Goal: Transaction & Acquisition: Purchase product/service

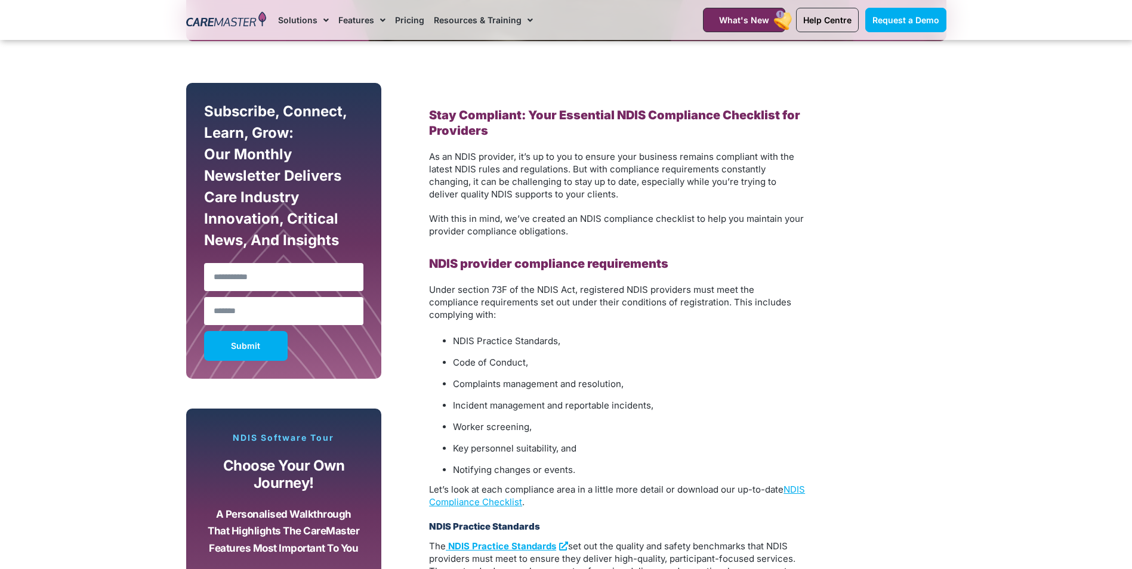
scroll to position [629, 0]
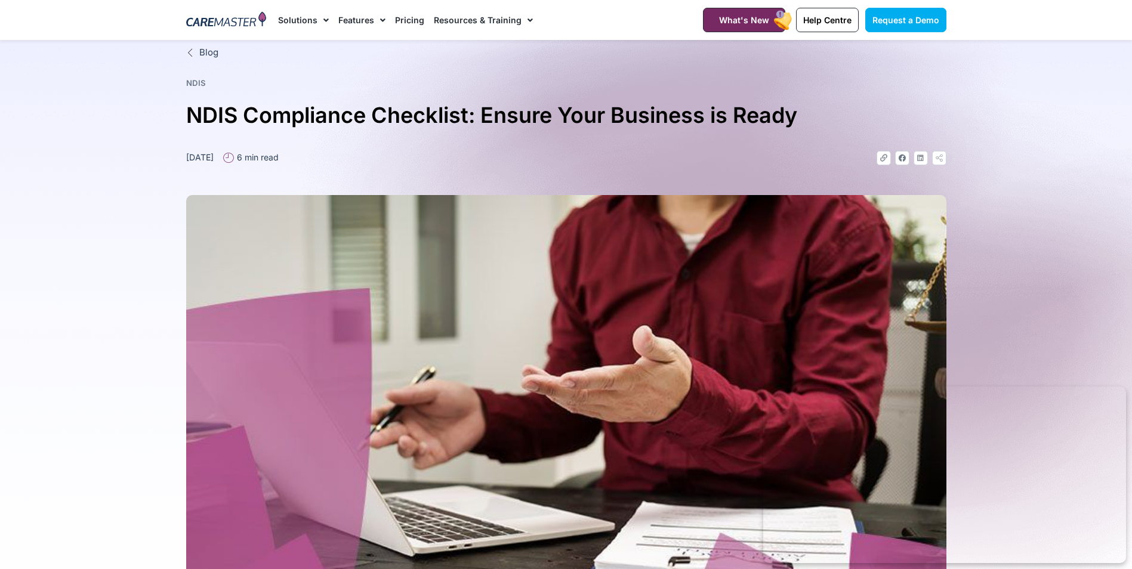
click at [406, 21] on link "Pricing" at bounding box center [409, 20] width 29 height 40
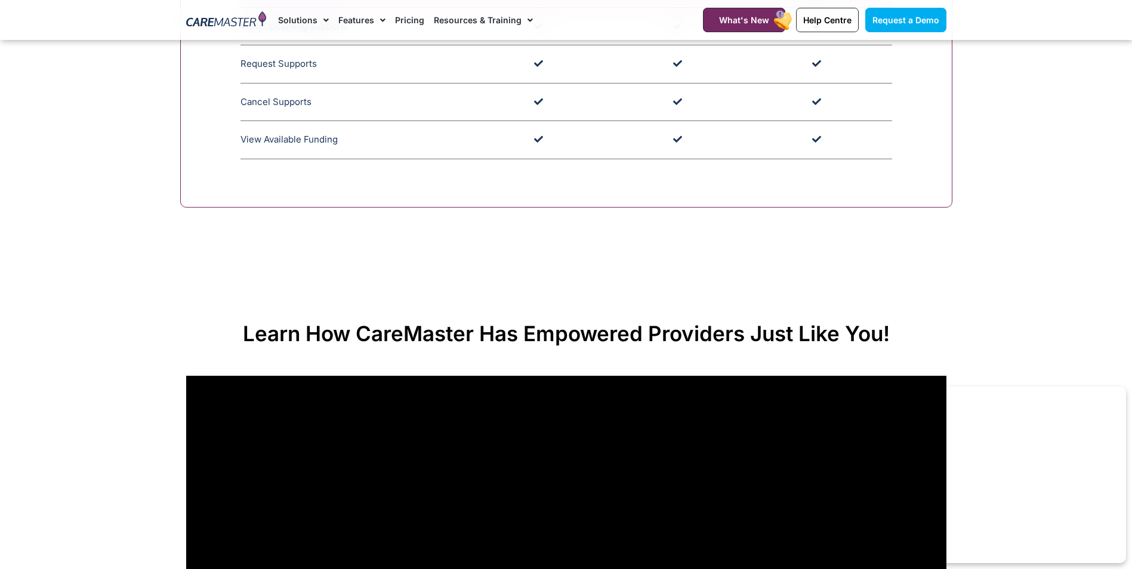
scroll to position [3701, 0]
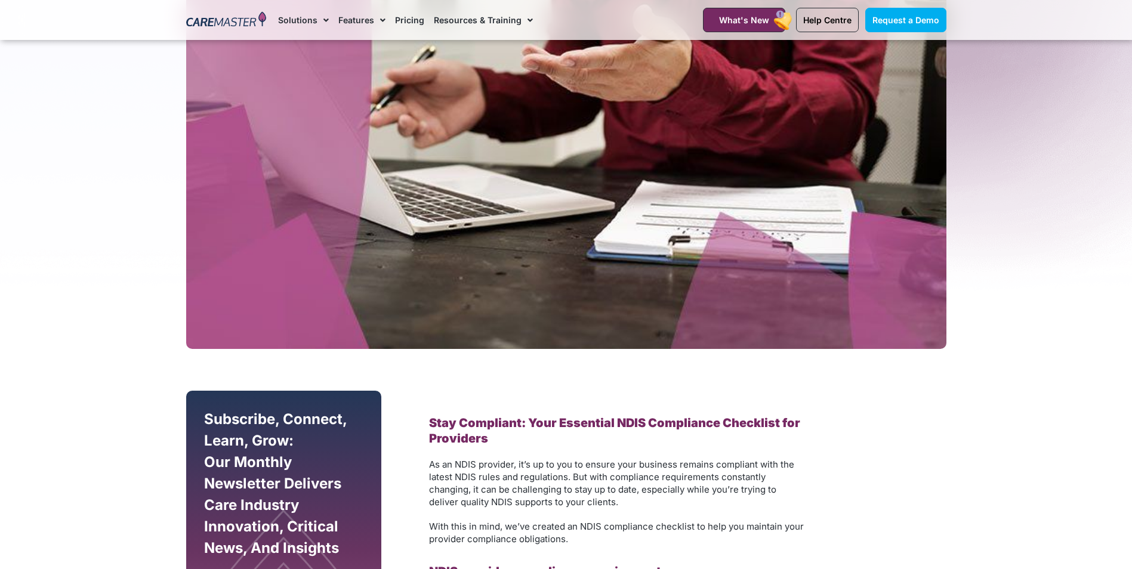
scroll to position [352, 0]
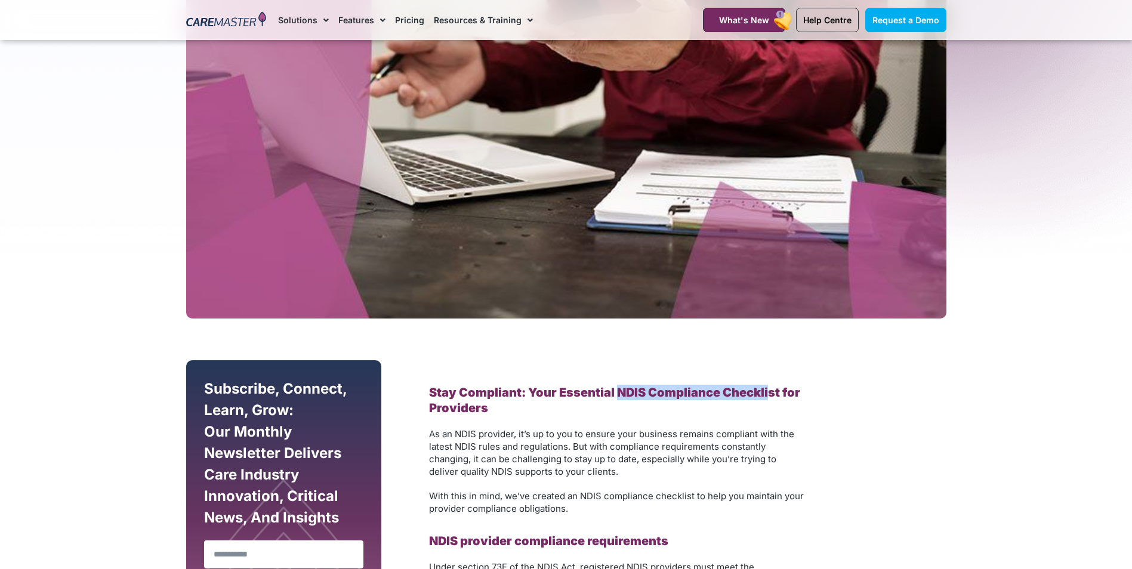
drag, startPoint x: 616, startPoint y: 390, endPoint x: 769, endPoint y: 380, distance: 153.2
click at [400, 23] on link "Pricing" at bounding box center [409, 20] width 29 height 40
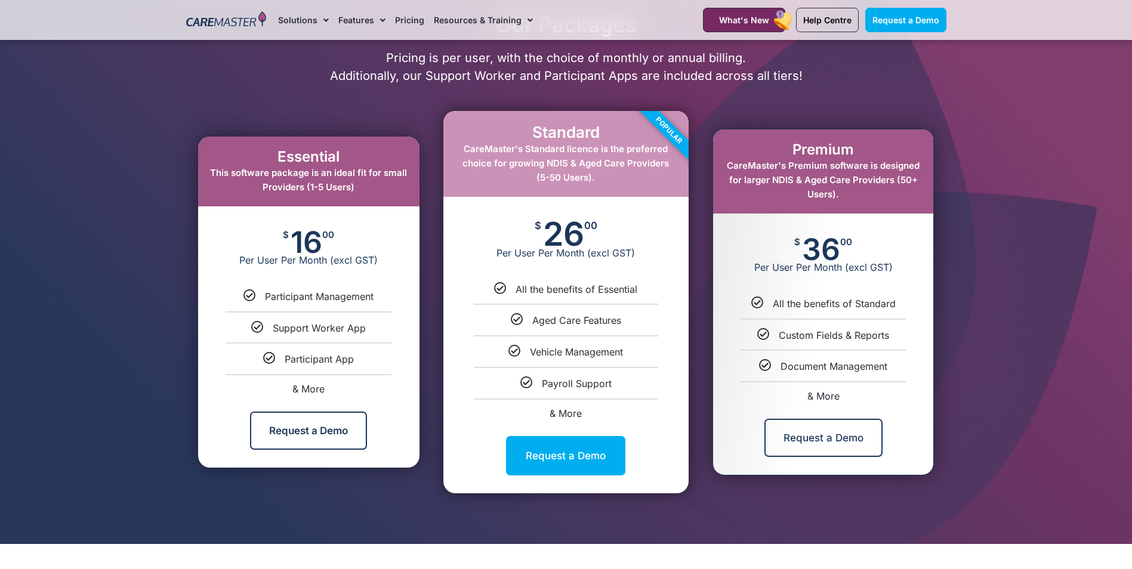
scroll to position [597, 0]
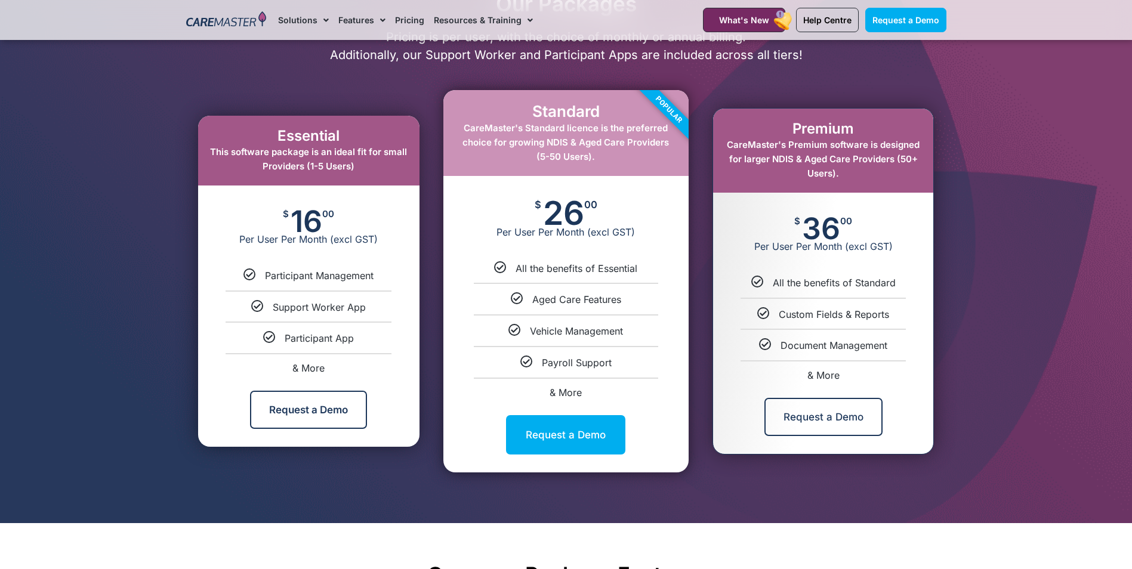
drag, startPoint x: 218, startPoint y: 152, endPoint x: 359, endPoint y: 170, distance: 142.0
click at [359, 170] on div "Essential This software package is an ideal fit for small Providers (1-5 Users)" at bounding box center [308, 151] width 221 height 70
drag, startPoint x: 280, startPoint y: 215, endPoint x: 386, endPoint y: 246, distance: 110.1
click at [386, 246] on div "$ 16 00 Per User Per Month (excl GST)" at bounding box center [308, 228] width 221 height 84
click at [307, 371] on span "& More" at bounding box center [308, 368] width 32 height 12
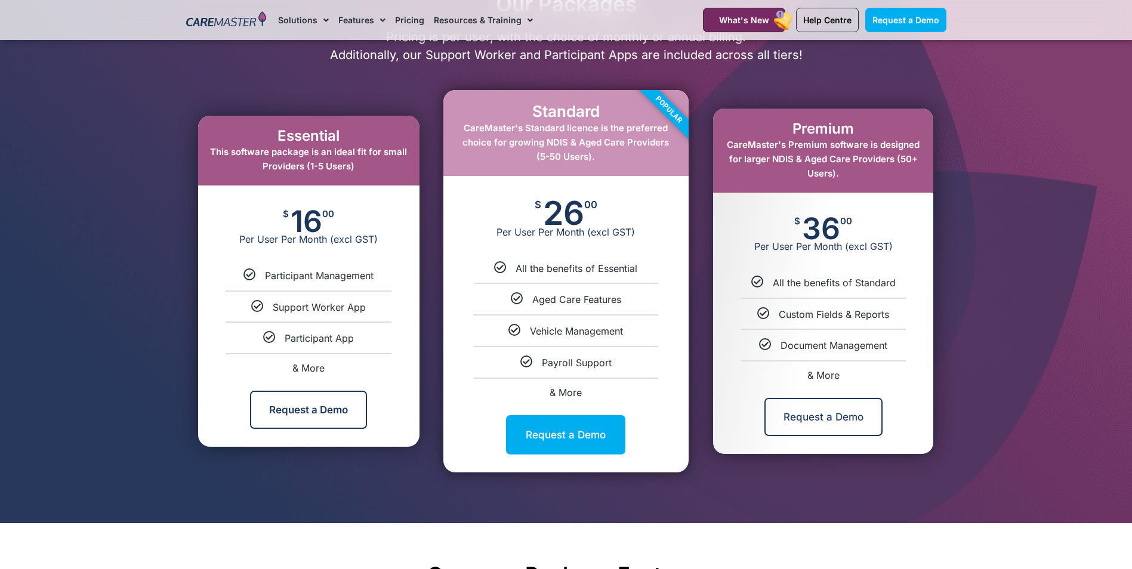
select select "***"
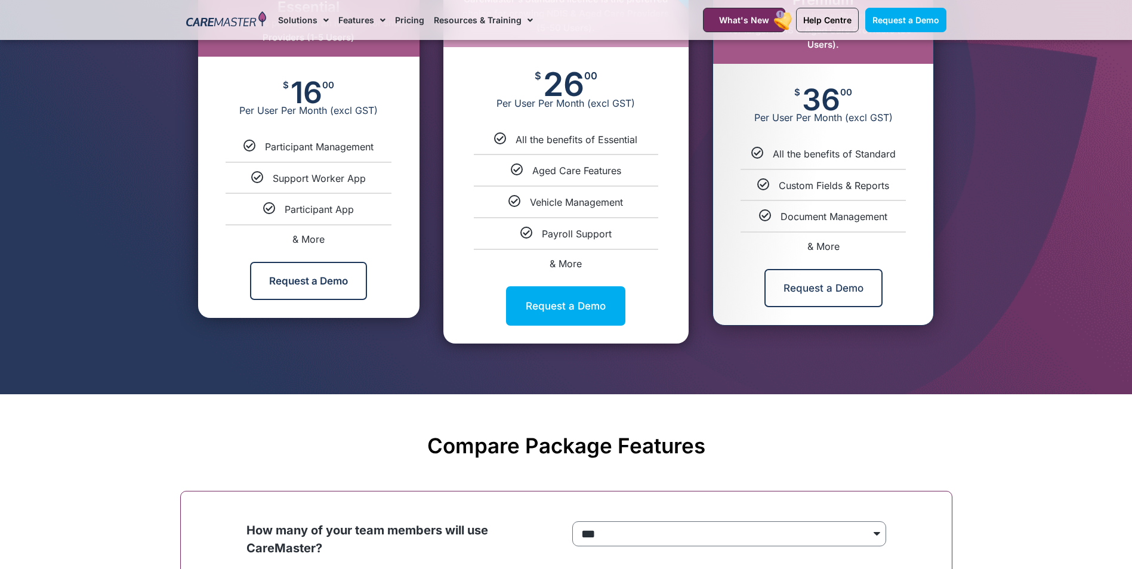
scroll to position [722, 0]
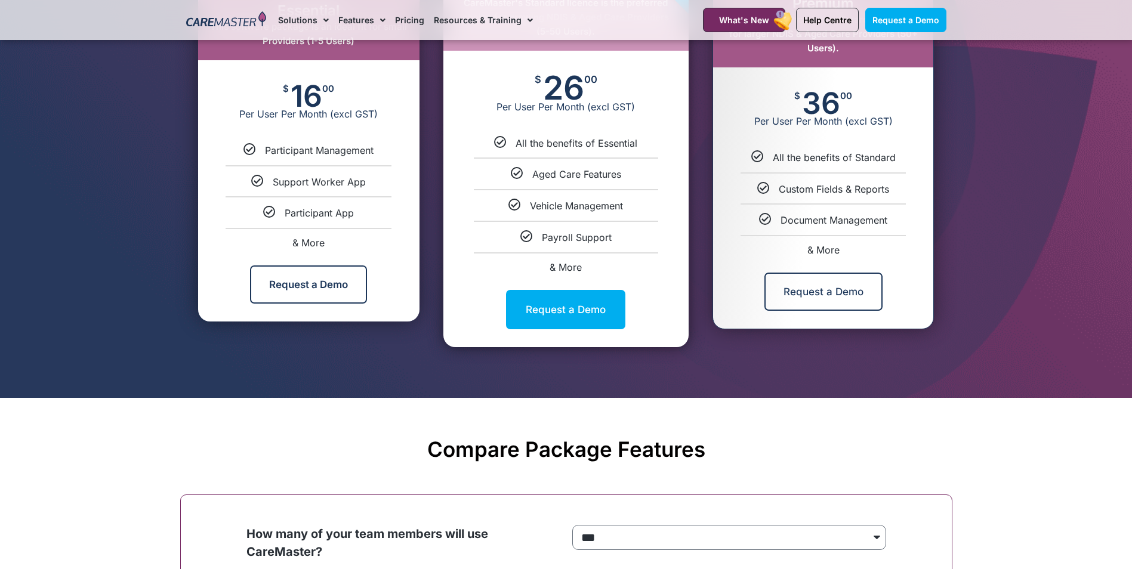
click at [310, 245] on link "& More" at bounding box center [308, 243] width 32 height 12
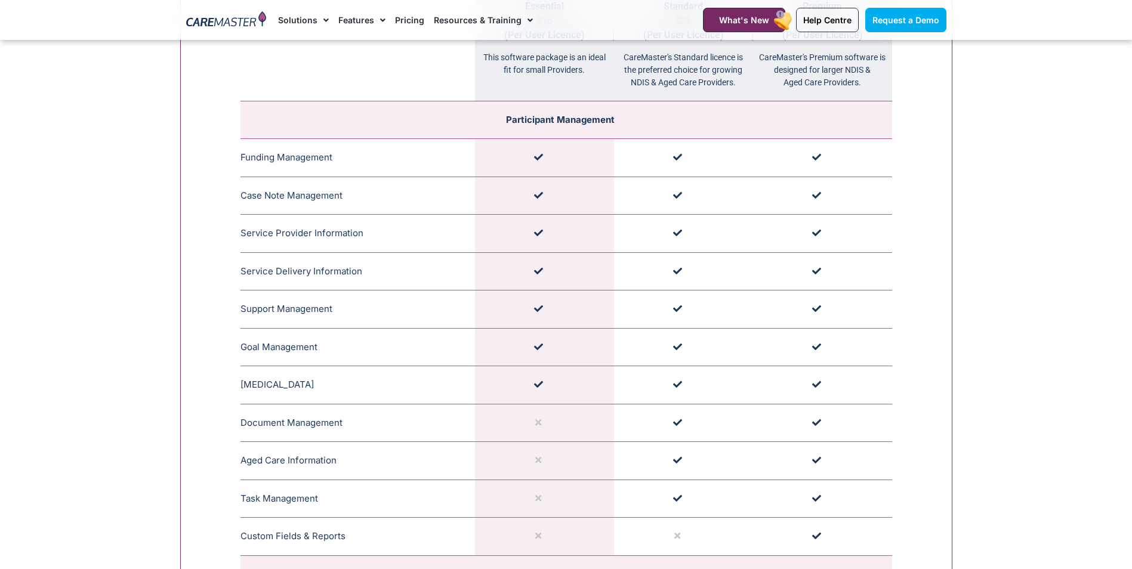
scroll to position [1319, 0]
